Goal: Information Seeking & Learning: Learn about a topic

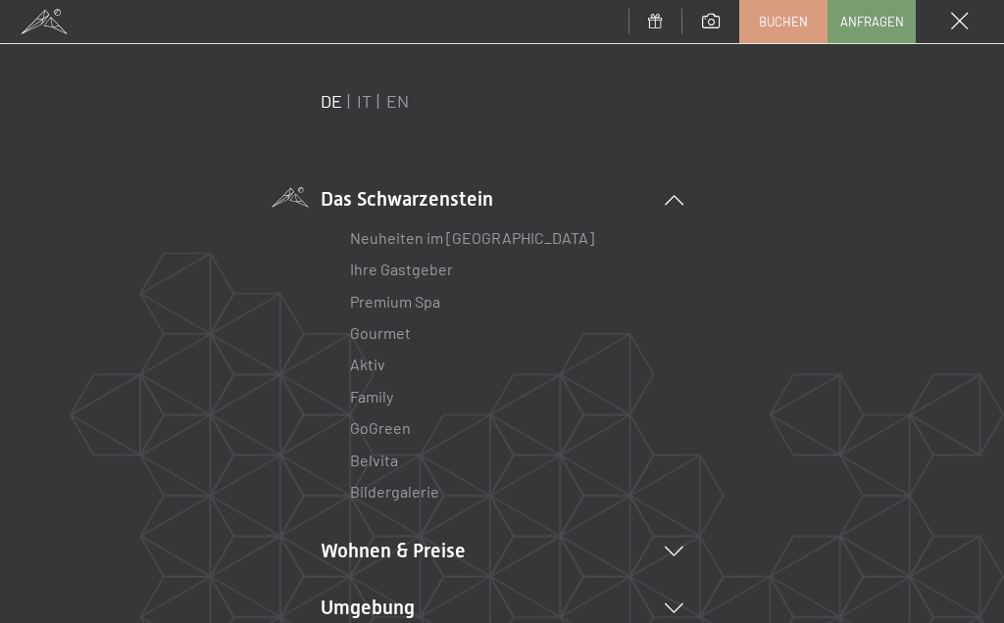
scroll to position [29, 0]
click at [675, 536] on li "Wohnen & Preise Inklusivleistungen [PERSON_NAME] & Preise Liste Angebote Liste …" at bounding box center [501, 549] width 363 height 27
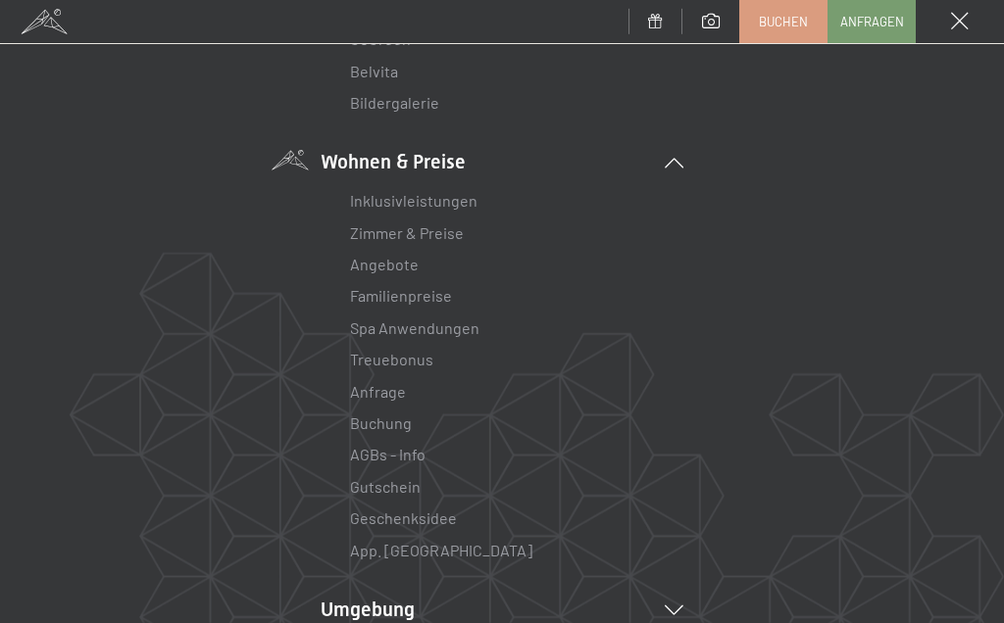
scroll to position [421, 0]
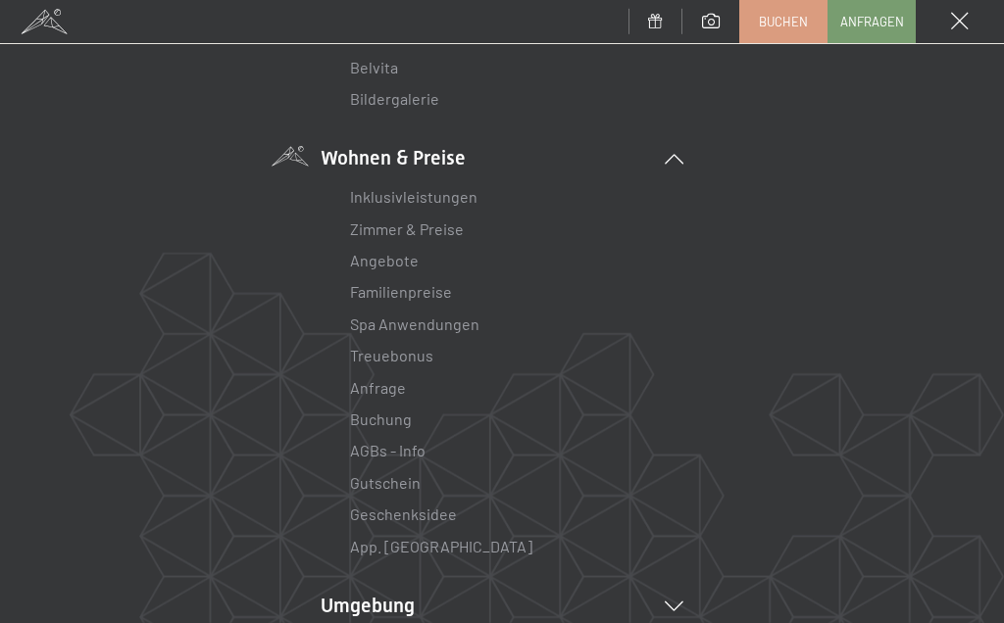
click at [455, 323] on link "Spa Anwendungen" at bounding box center [414, 324] width 129 height 19
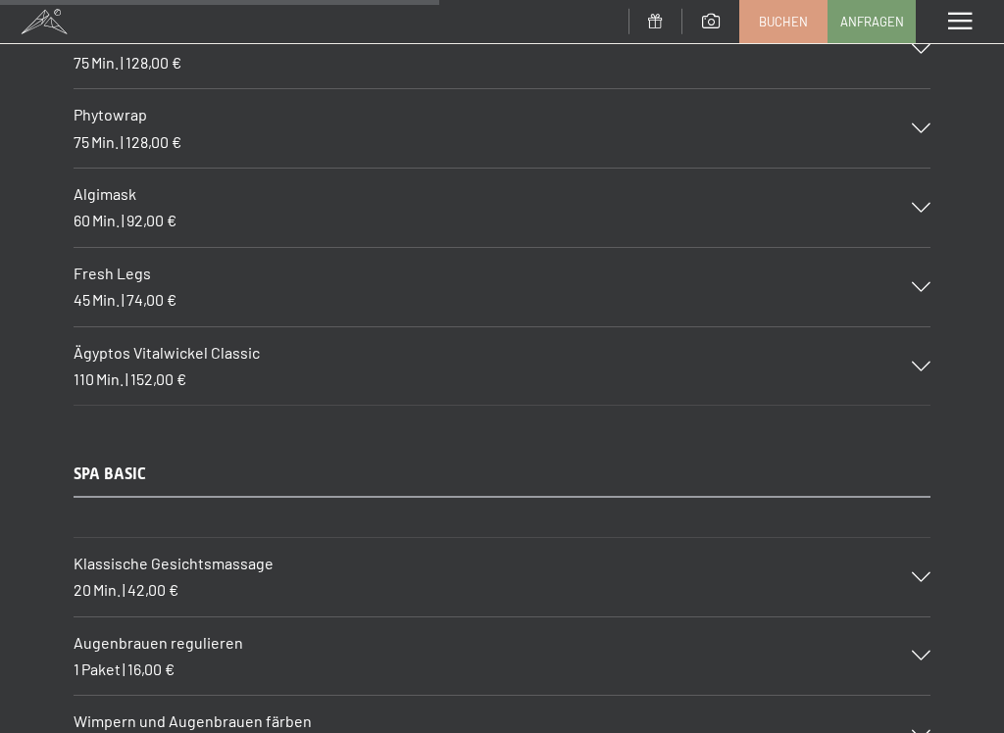
scroll to position [6763, 0]
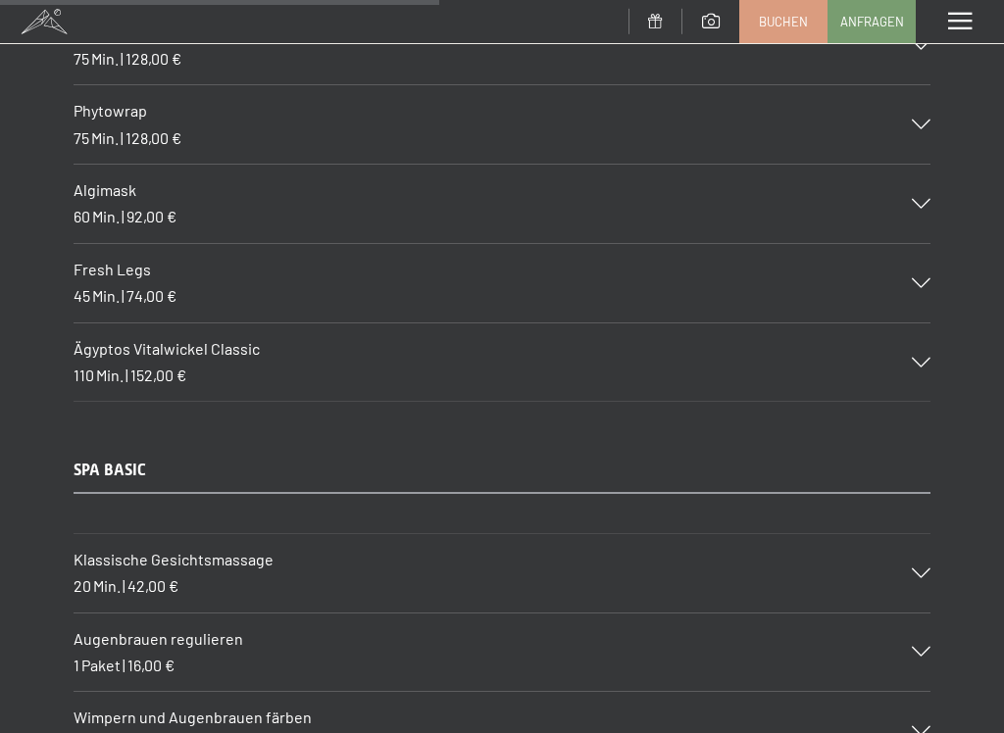
click at [970, 21] on span at bounding box center [960, 22] width 24 height 18
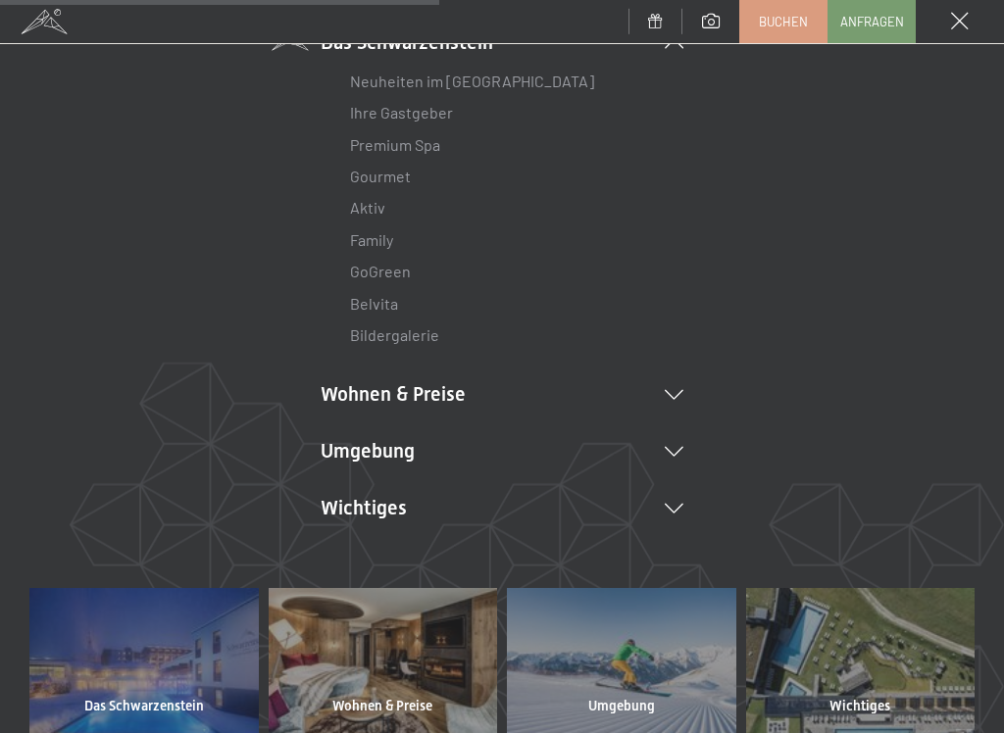
scroll to position [203, 0]
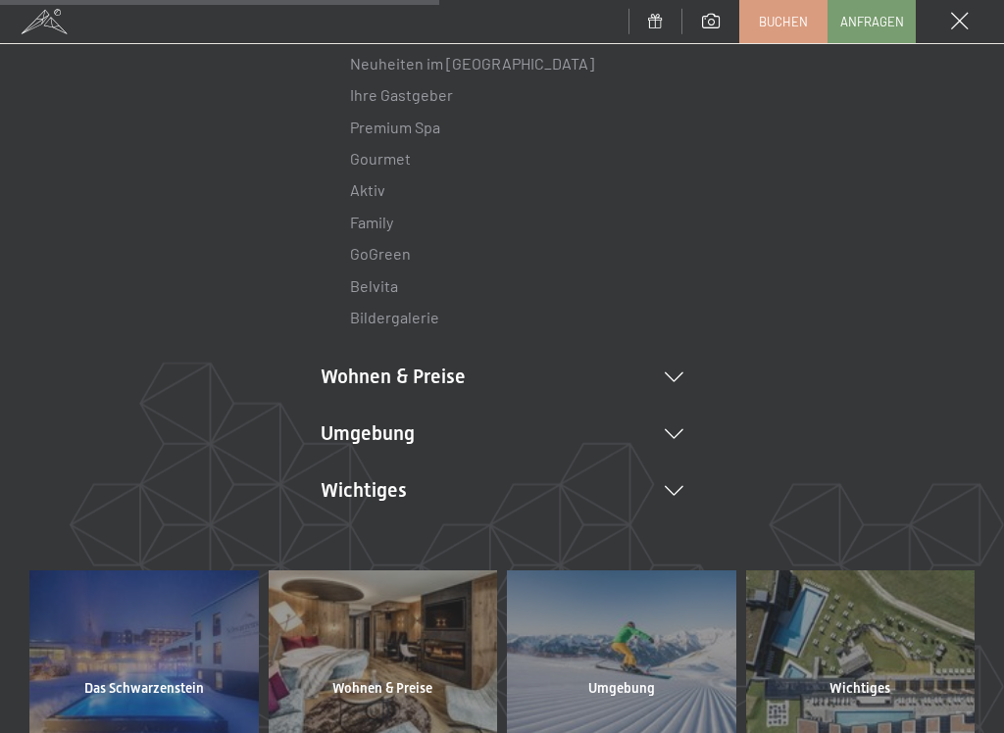
click at [676, 374] on icon at bounding box center [673, 377] width 19 height 10
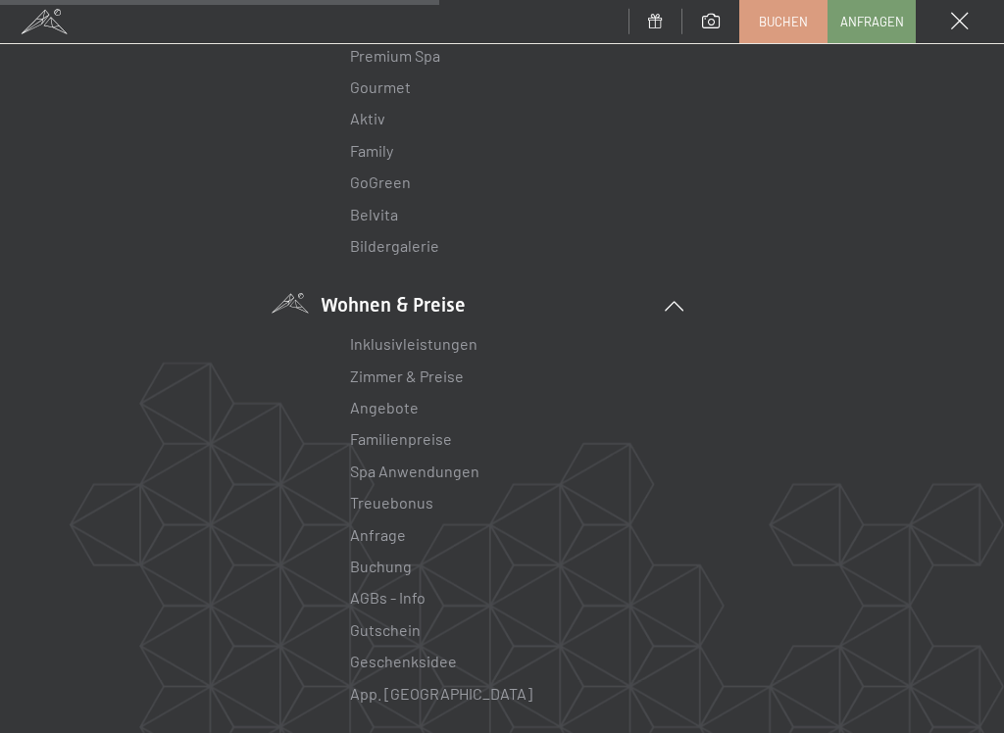
scroll to position [271, 0]
click at [380, 469] on link "Spa Anwendungen" at bounding box center [414, 474] width 129 height 19
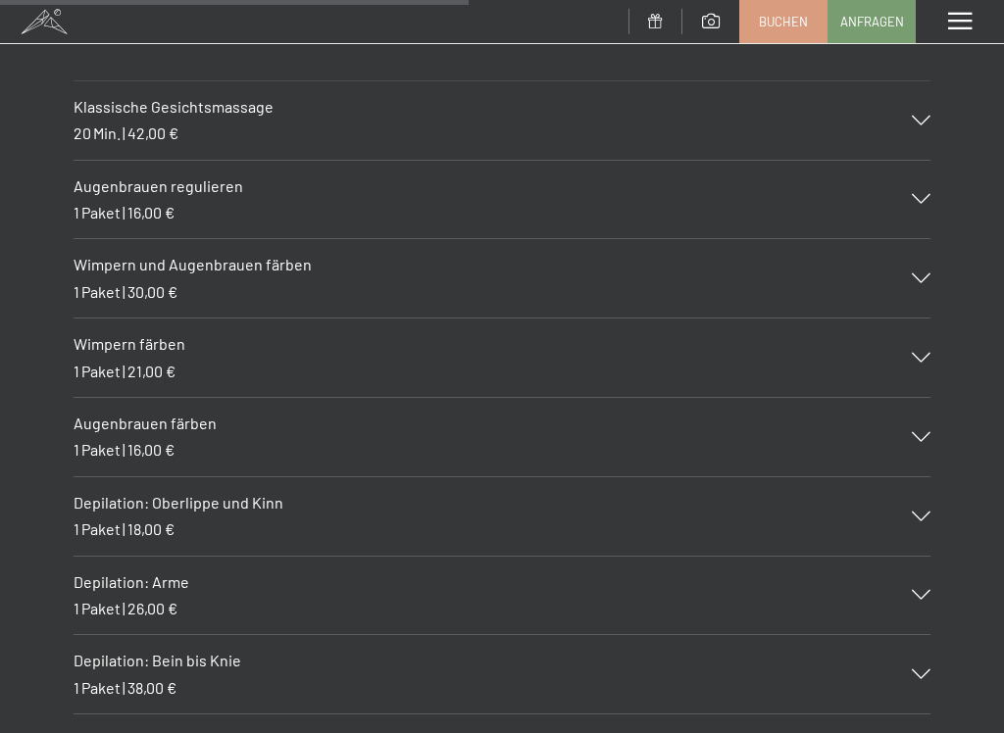
scroll to position [7218, 0]
click at [929, 159] on div "Augenbrauen regulieren 1 Paket | 16,00 €" at bounding box center [502, 198] width 857 height 78
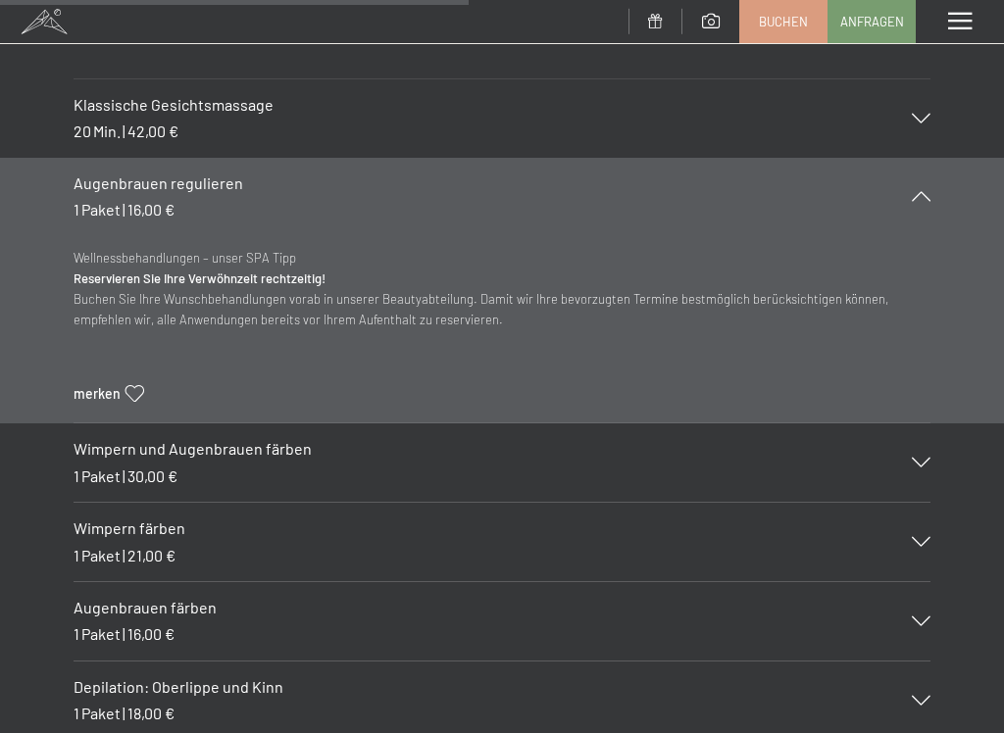
click at [927, 458] on icon at bounding box center [920, 463] width 19 height 10
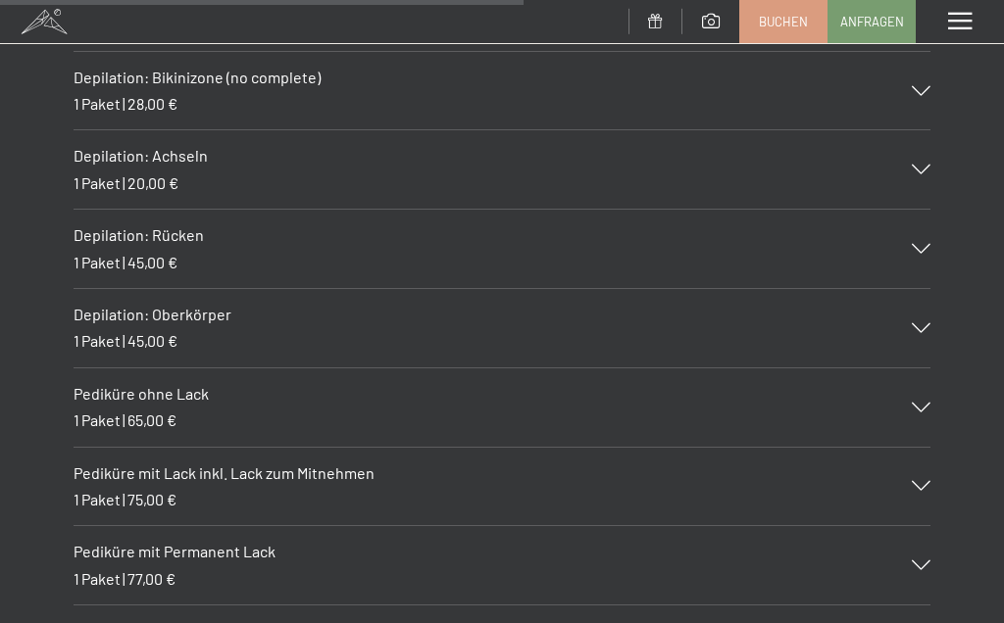
scroll to position [8201, 0]
